Goal: Register for event/course

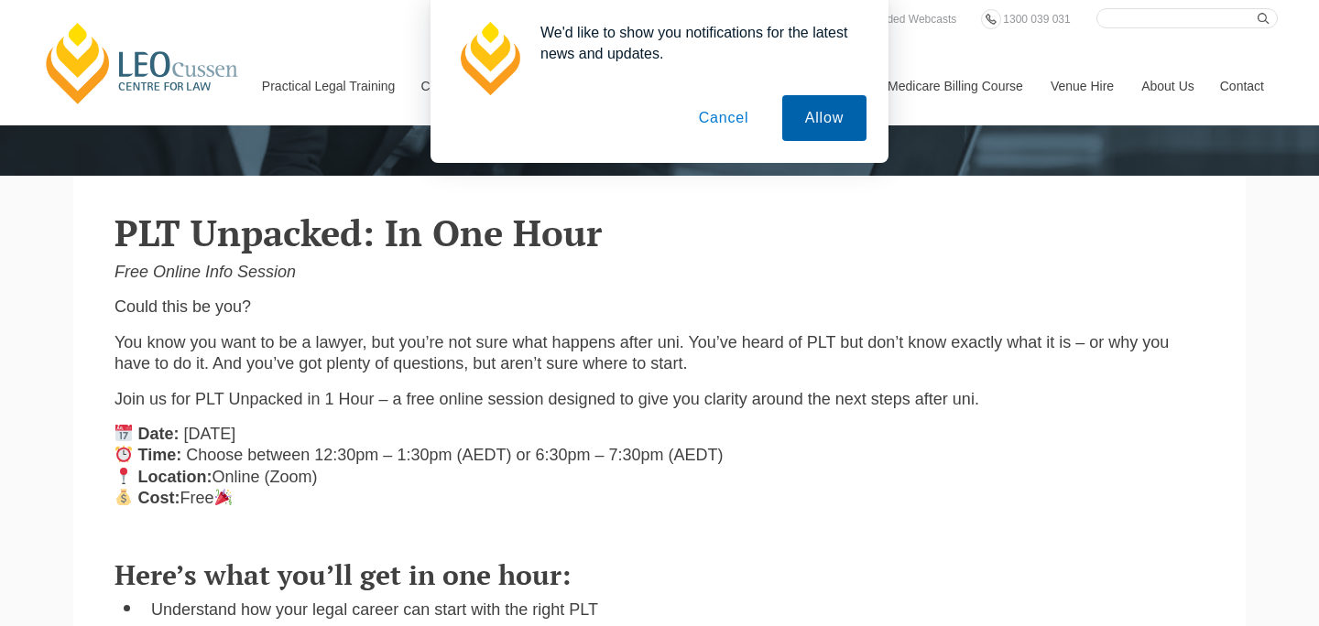
click at [812, 127] on button "Allow" at bounding box center [824, 118] width 84 height 46
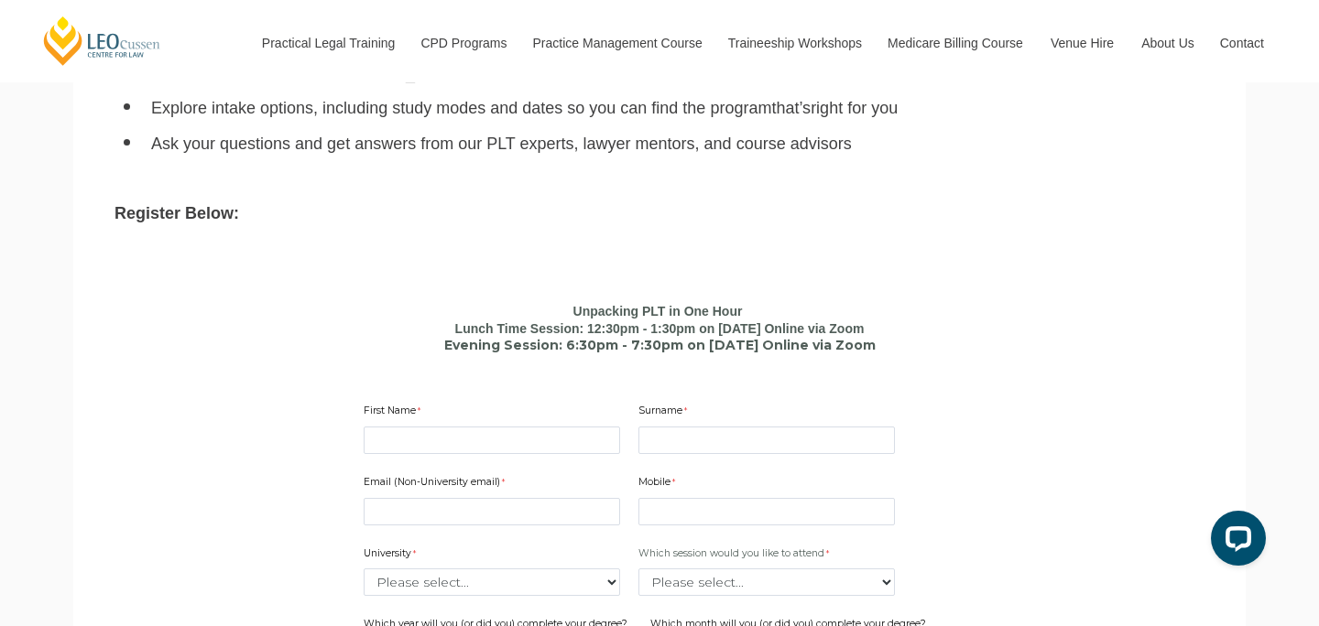
scroll to position [986, 0]
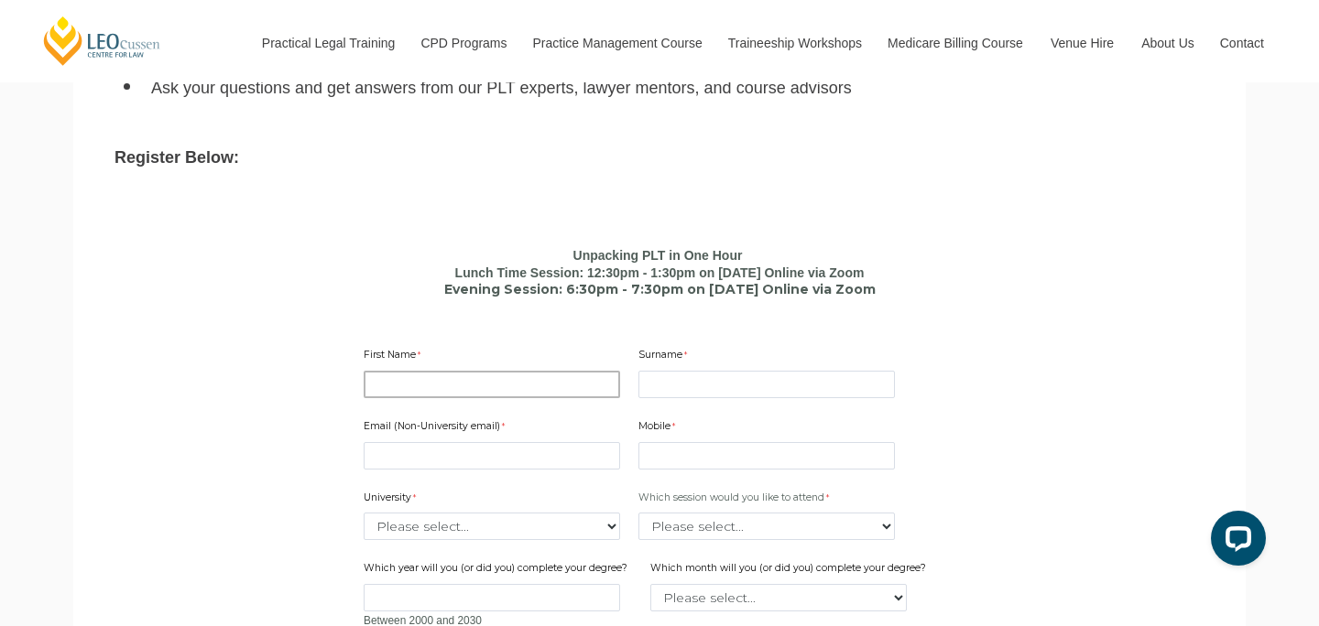
click at [532, 390] on input "First Name" at bounding box center [492, 384] width 256 height 27
type input "[PERSON_NAME]"
type input "Dayaratna"
type input "[PERSON_NAME][EMAIL_ADDRESS][DOMAIN_NAME]"
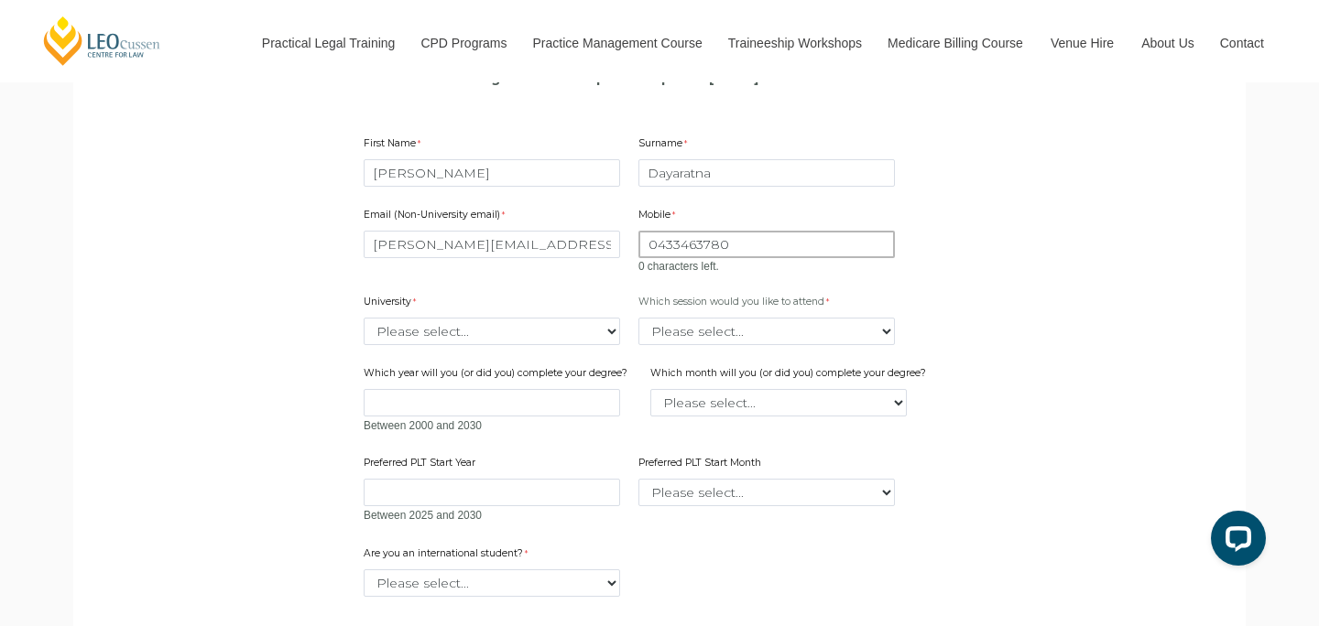
scroll to position [1226, 0]
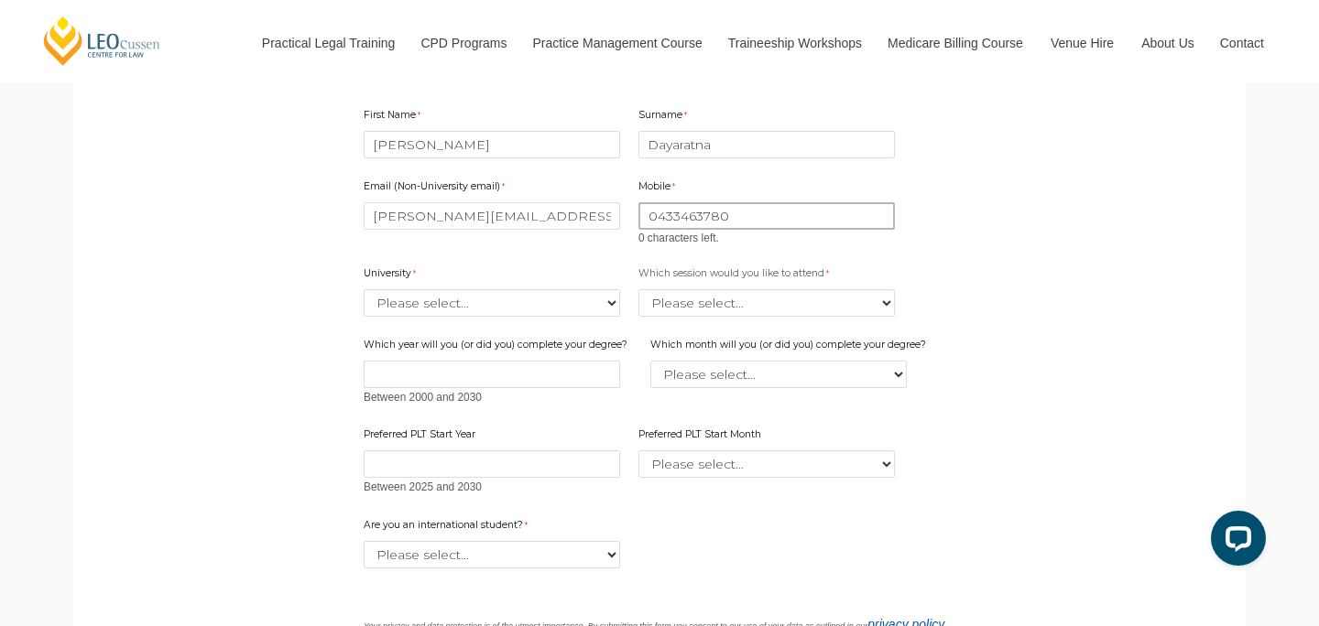
type input "0433463780"
click at [407, 314] on div "Email (Non-University email) [PERSON_NAME][EMAIL_ADDRESS][DOMAIN_NAME] Mobile 0…" at bounding box center [659, 331] width 606 height 339
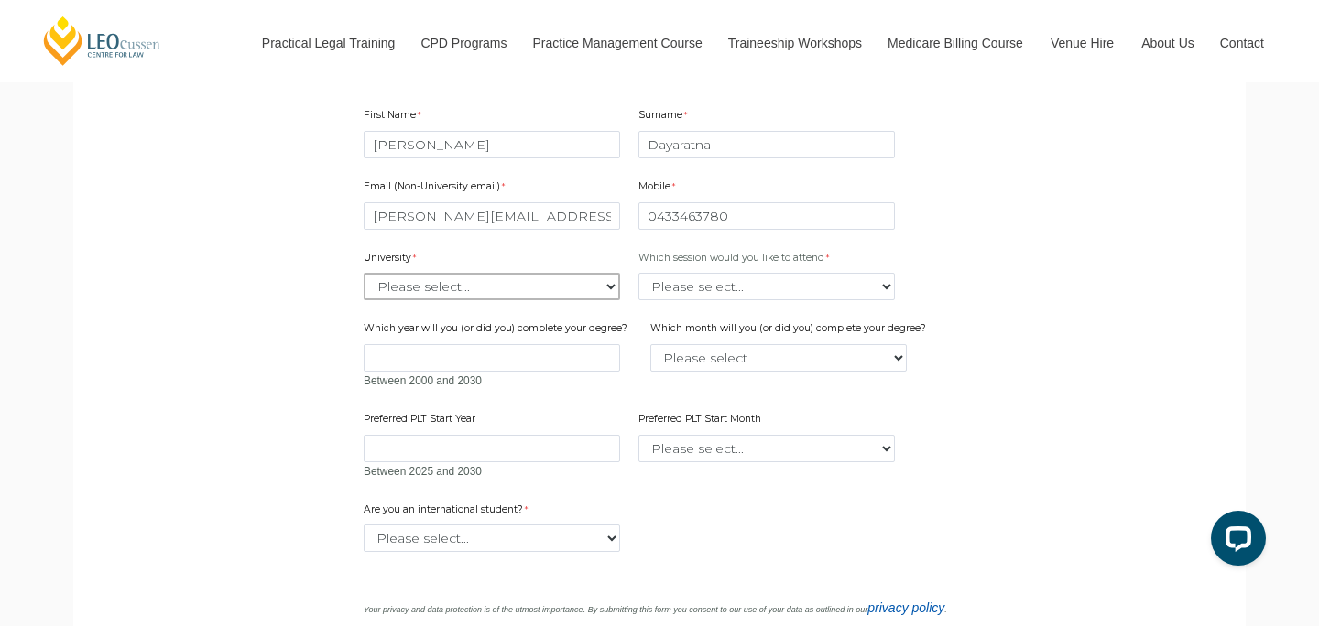
select select "tfa_2186"
click at [791, 353] on select "Please select... January February March April May June July August September Oc…" at bounding box center [778, 357] width 256 height 27
click at [759, 290] on select "Please select... Lunch time session – 12:30pm – 1:30pm AEST Evening session – 6…" at bounding box center [766, 286] width 256 height 27
select select "tfa_2413"
click at [560, 358] on input "Which year will you (or did you) complete your degree?" at bounding box center [492, 357] width 256 height 27
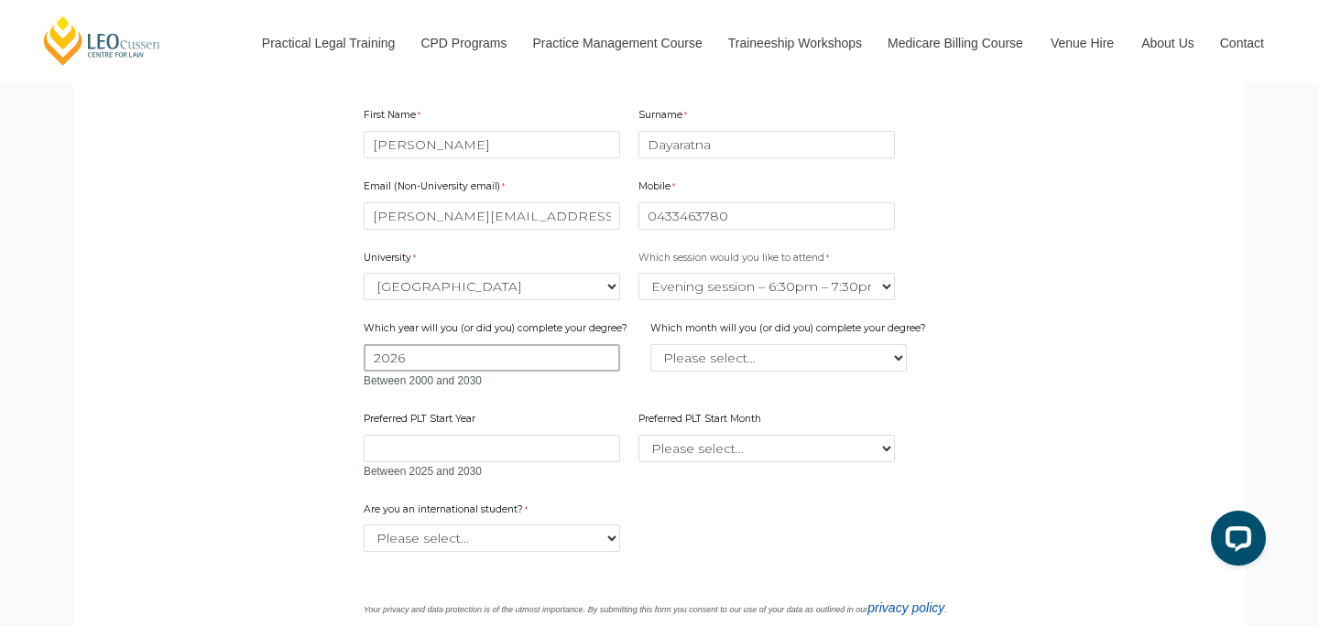
type input "2026"
click at [806, 361] on select "Please select... January February March April May June July August September Oc…" at bounding box center [778, 357] width 256 height 27
select select "tfa_2228"
click at [529, 457] on input "Preferred PLT Start Year" at bounding box center [492, 448] width 256 height 27
type input "2026"
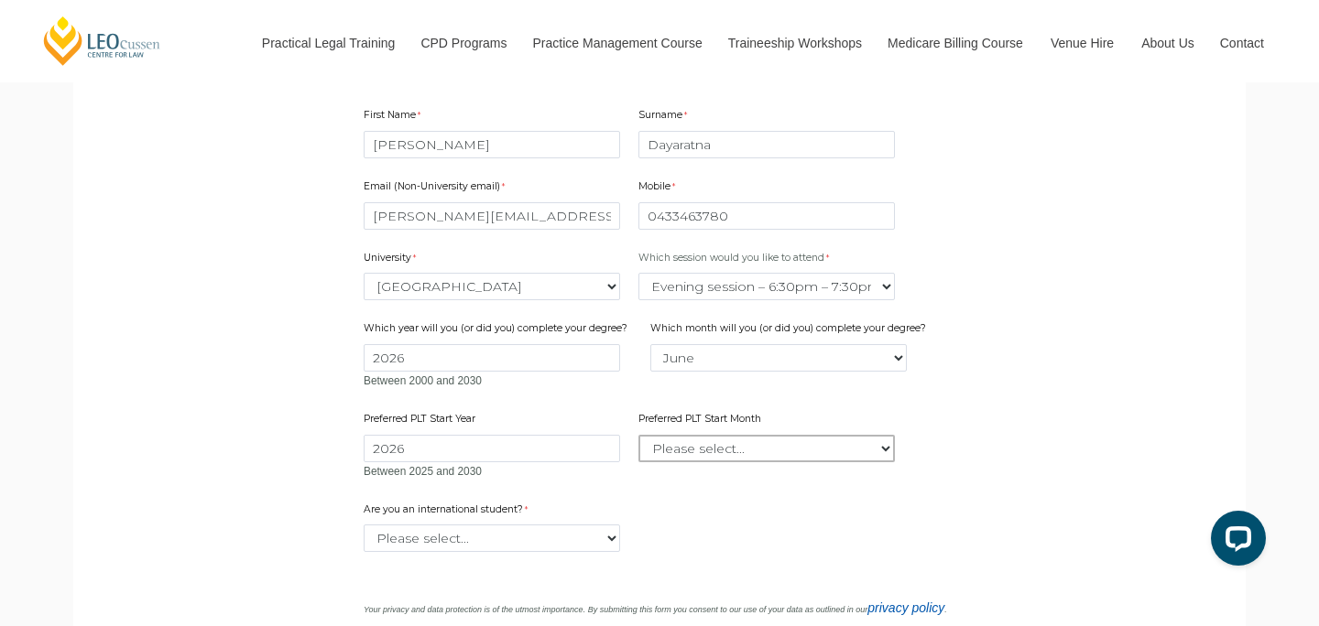
click at [752, 454] on select "Please select... January February March April May June July August September Oc…" at bounding box center [766, 448] width 256 height 27
select select "tfa_2341"
click at [721, 445] on select "Please select... January February March April May June July August September Oc…" at bounding box center [766, 448] width 256 height 27
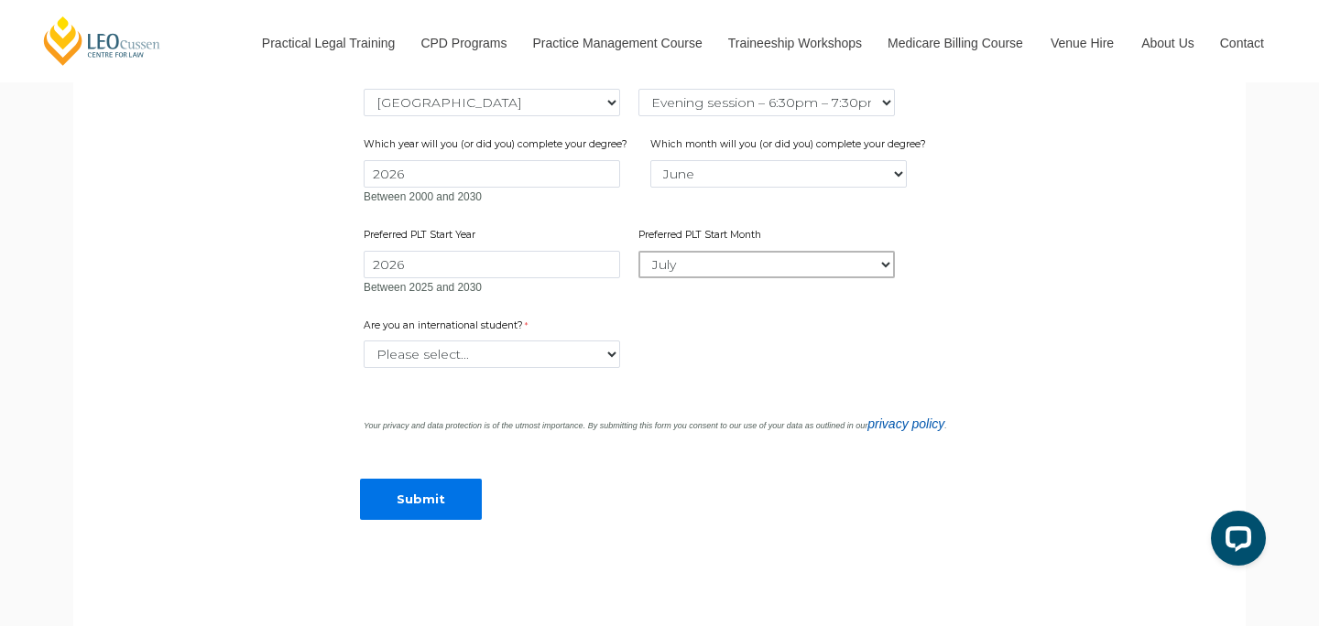
scroll to position [1444, 0]
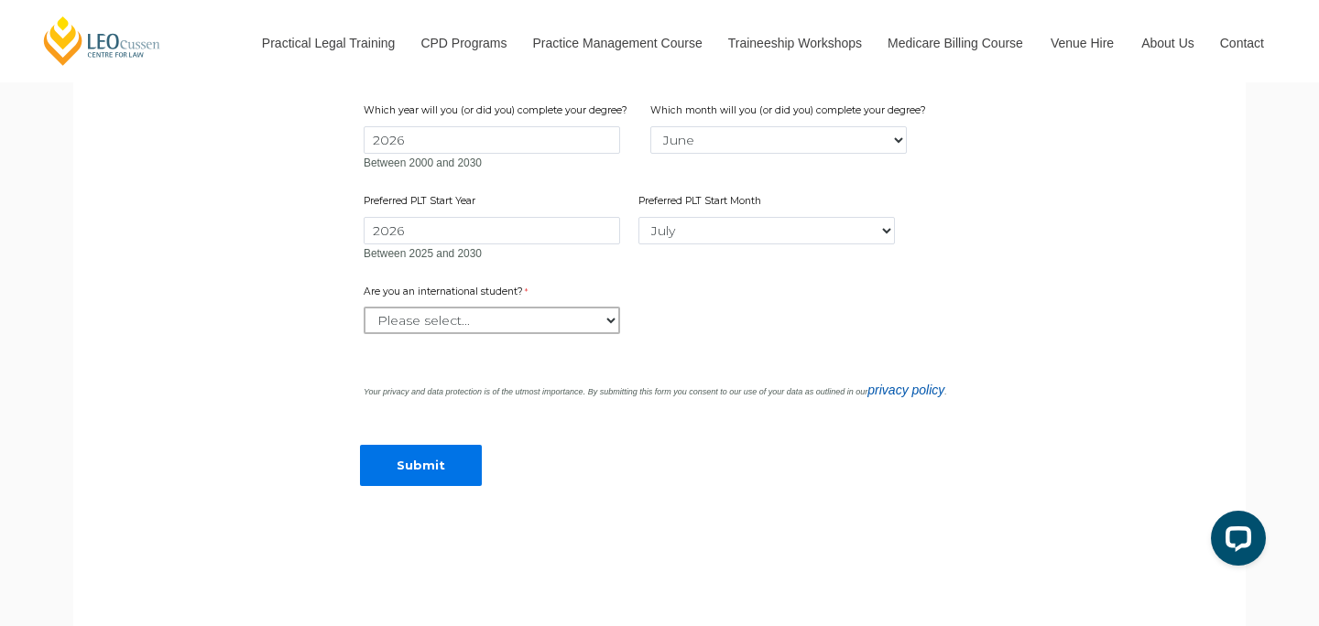
click at [445, 321] on select "Please select... Yes No" at bounding box center [492, 320] width 256 height 27
select select "tfa_60"
click at [425, 459] on input "Submit" at bounding box center [421, 465] width 122 height 41
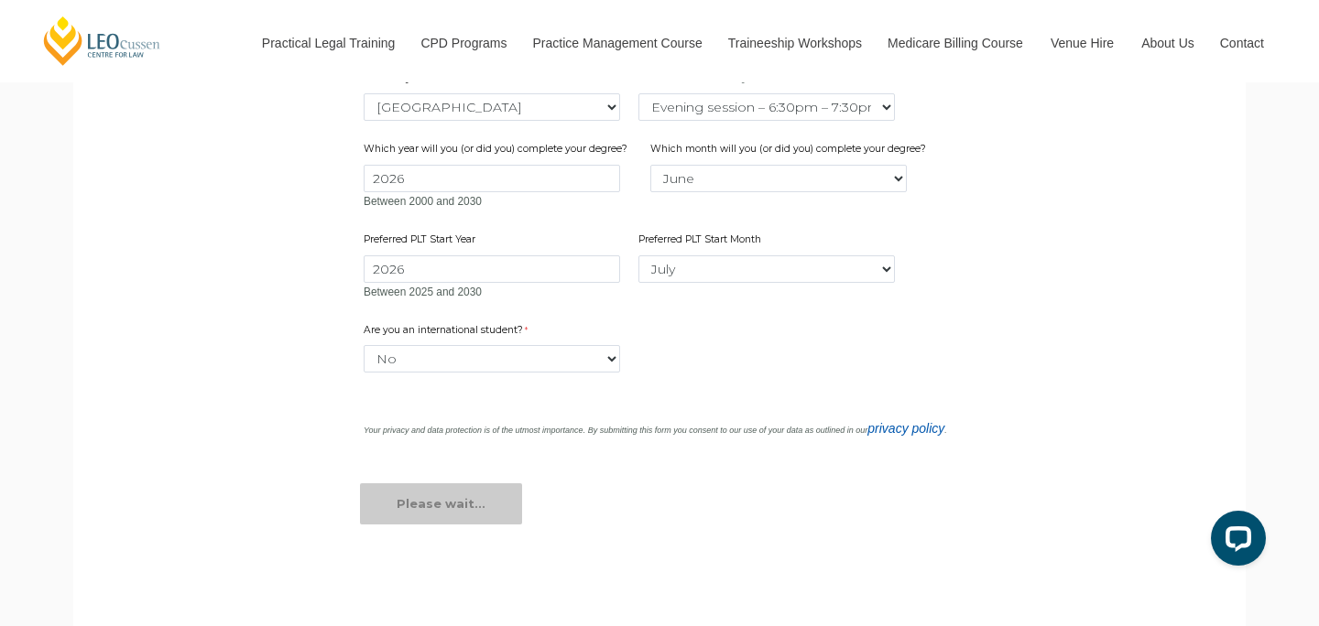
scroll to position [1349, 0]
